Goal: Task Accomplishment & Management: Complete application form

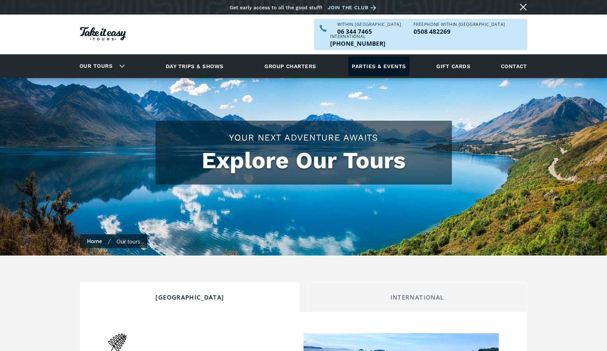
click at [372, 56] on link "Parties & events" at bounding box center [378, 66] width 61 height 20
click at [385, 56] on link "Parties & events" at bounding box center [378, 66] width 61 height 20
click at [517, 56] on link "Contact" at bounding box center [513, 66] width 33 height 20
click at [391, 56] on link "Parties & events" at bounding box center [378, 66] width 61 height 20
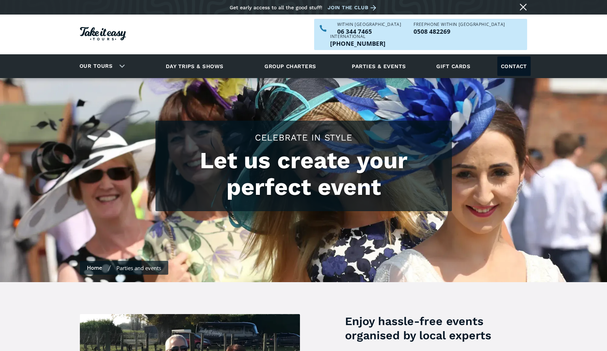
click at [511, 56] on link "Contact" at bounding box center [513, 66] width 33 height 20
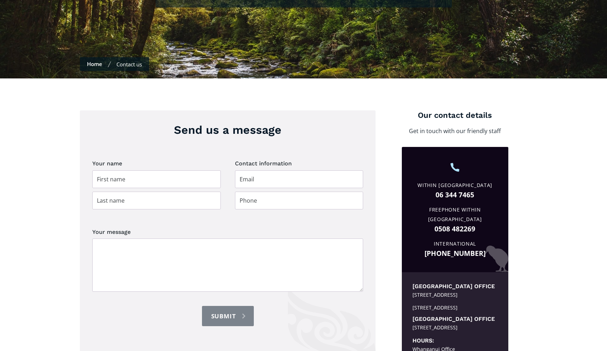
scroll to position [177, 0]
type input "M"
type input "Mason"
click at [130, 192] on input "Spoon" at bounding box center [156, 201] width 128 height 18
click at [131, 192] on input "Spoon" at bounding box center [156, 201] width 128 height 18
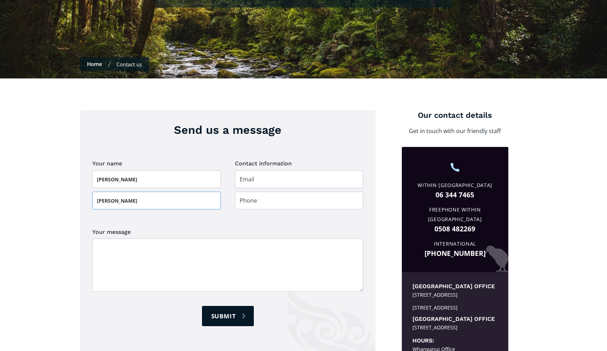
type input "Spooner"
type input "mason_spooner@hotmail.com"
type input "0220948476"
paste textarea "Hi there, Am still in early stages of creating an event. Am after a quote for b…"
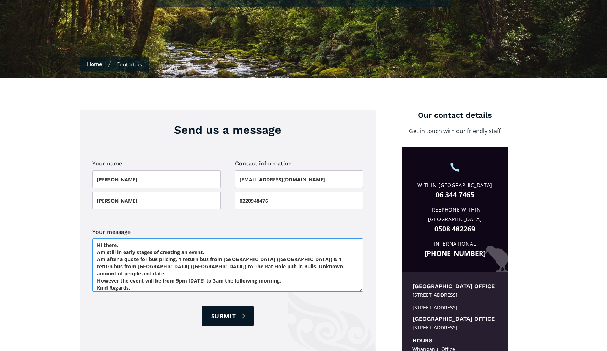
click at [204, 255] on textarea "Hi there, Am still in early stages of creating an event. Am after a quote for b…" at bounding box center [227, 264] width 271 height 53
click at [148, 244] on textarea "Hi there, Am still in early stages of creating an event. Am after a quote for b…" at bounding box center [227, 264] width 271 height 53
click at [241, 253] on textarea "Hi there, Am still in early stages of creating an event. Am after a quote for b…" at bounding box center [227, 264] width 271 height 53
click at [299, 251] on textarea "Hi there, Am still in early stages of creating an event. Am after a quote for b…" at bounding box center [227, 264] width 271 height 53
click at [300, 258] on textarea "Hi there, Am still in early stages of creating an event. Am after a quote for b…" at bounding box center [227, 264] width 271 height 53
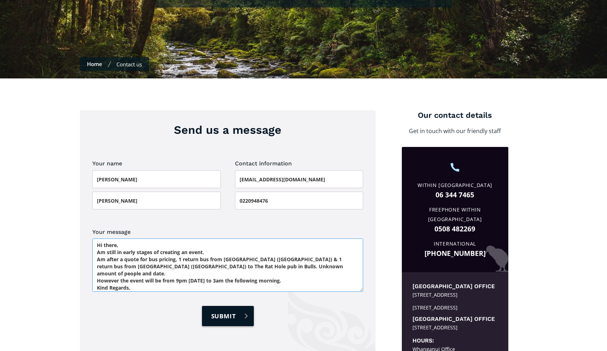
type textarea "Hi there, Am still in early stages of creating an event. Am after a quote for b…"
click at [238, 306] on input "Submit" at bounding box center [228, 316] width 52 height 20
type input "Please wait..."
